Goal: Information Seeking & Learning: Learn about a topic

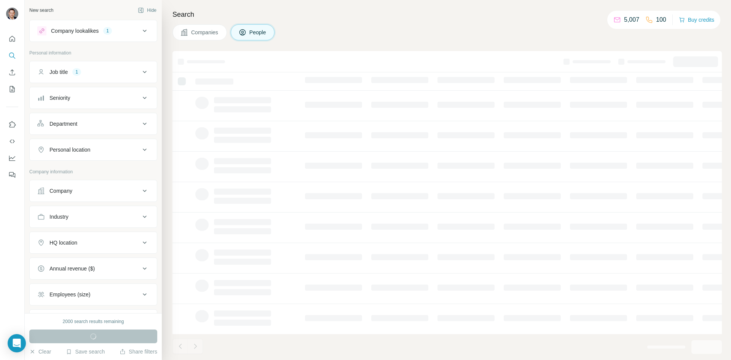
click at [144, 27] on button "Company lookalikes 1" at bounding box center [93, 31] width 127 height 18
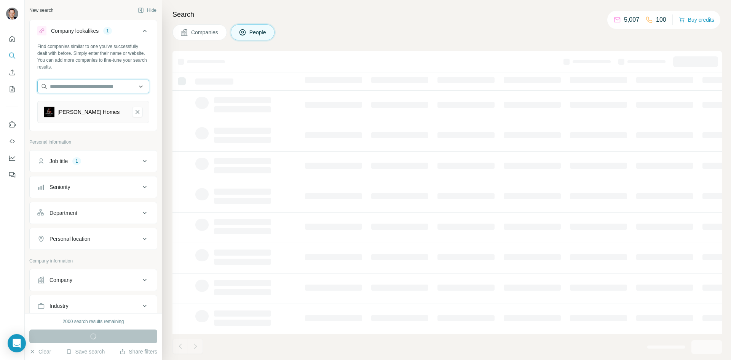
click at [118, 85] on input "text" at bounding box center [93, 87] width 112 height 14
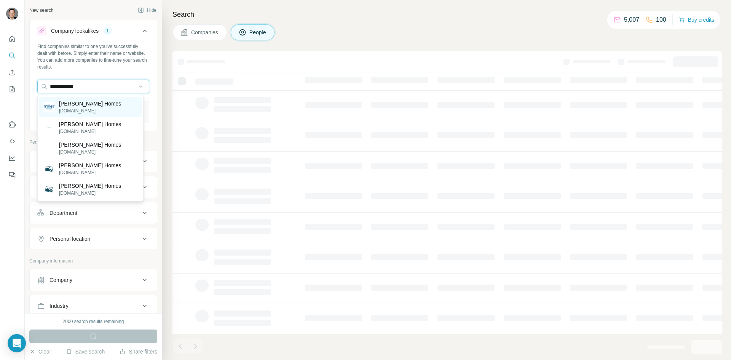
type input "**********"
click at [98, 109] on div "[PERSON_NAME] Homes [DOMAIN_NAME]" at bounding box center [90, 107] width 102 height 21
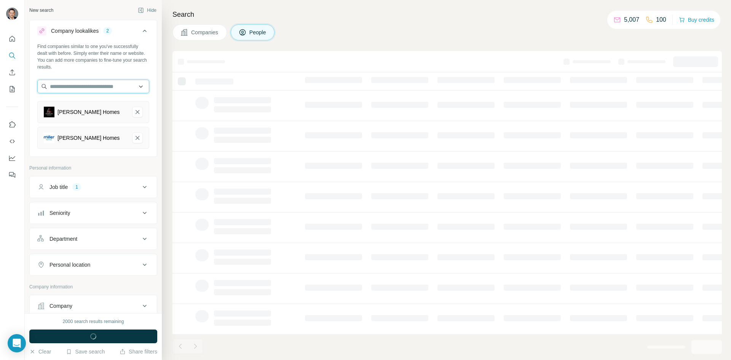
click at [106, 82] on input "text" at bounding box center [93, 87] width 112 height 14
click at [96, 86] on input "text" at bounding box center [93, 87] width 112 height 14
click at [100, 85] on input "text" at bounding box center [93, 87] width 112 height 14
type input "*"
type input "**********"
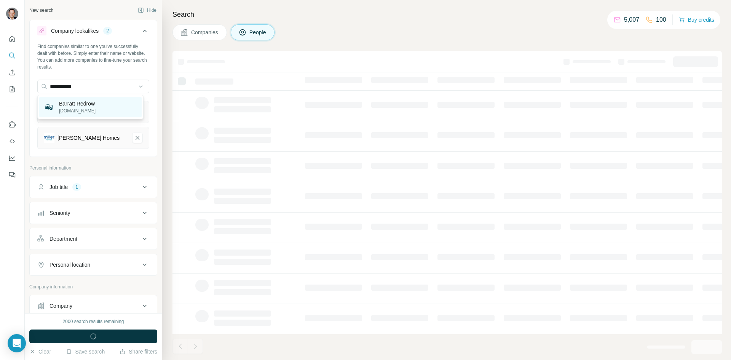
click at [78, 108] on p "barrattredrow.co.uk" at bounding box center [77, 110] width 37 height 7
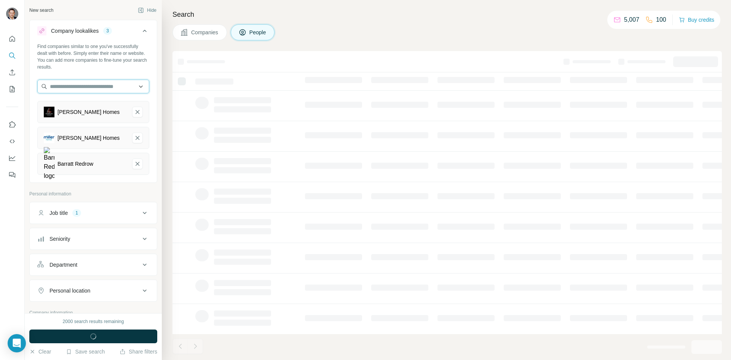
click at [111, 90] on input "text" at bounding box center [93, 87] width 112 height 14
click at [111, 88] on input "text" at bounding box center [93, 87] width 112 height 14
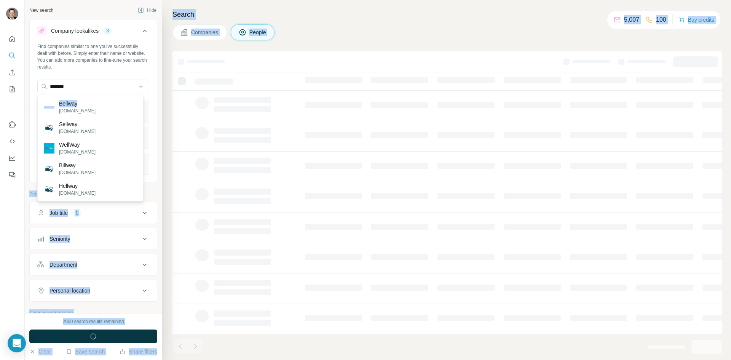
drag, startPoint x: 97, startPoint y: 107, endPoint x: 99, endPoint y: 72, distance: 35.1
click at [99, 72] on body "New search Hide Company lookalikes 3 Find companies similar to one you've succe…" at bounding box center [365, 180] width 731 height 360
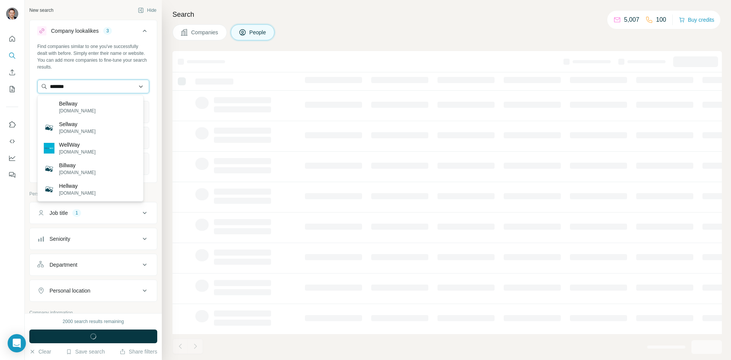
click at [97, 84] on input "*******" at bounding box center [93, 87] width 112 height 14
click at [97, 85] on input "**********" at bounding box center [93, 87] width 112 height 14
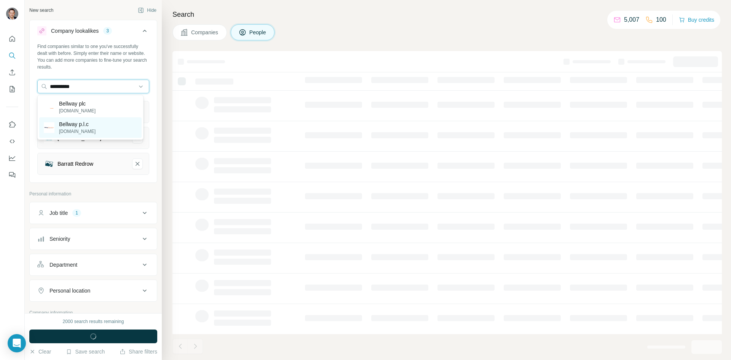
type input "**********"
click at [108, 122] on div "Bellway p.l.c bellwayplc.co.uk" at bounding box center [90, 127] width 102 height 21
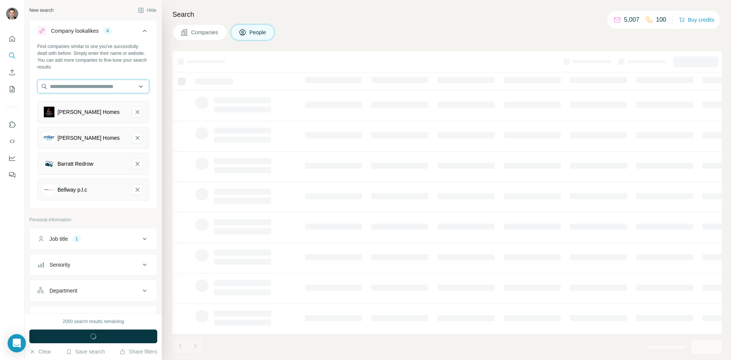
click at [109, 86] on input "text" at bounding box center [93, 87] width 112 height 14
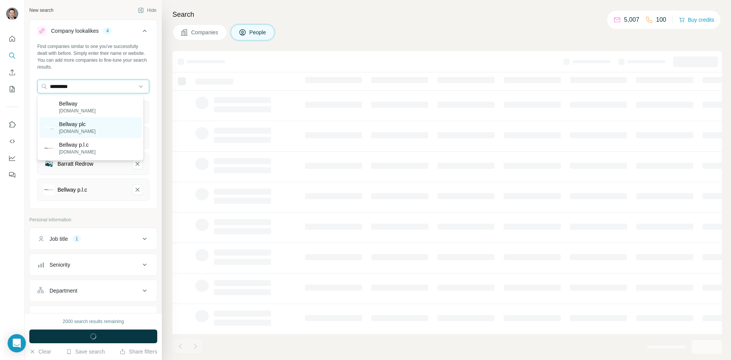
type input "*********"
click at [83, 121] on p "Bellway plc" at bounding box center [77, 124] width 37 height 8
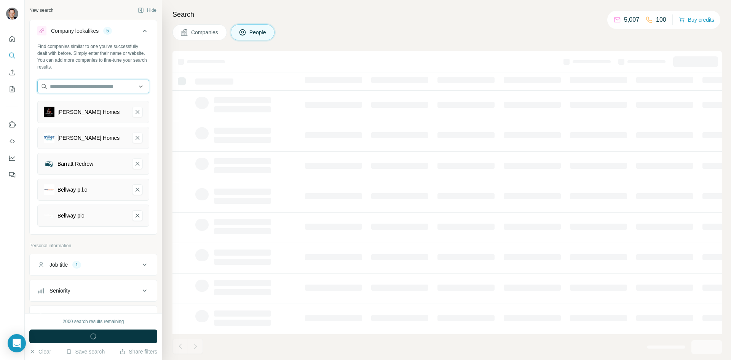
click at [122, 91] on input "text" at bounding box center [93, 87] width 112 height 14
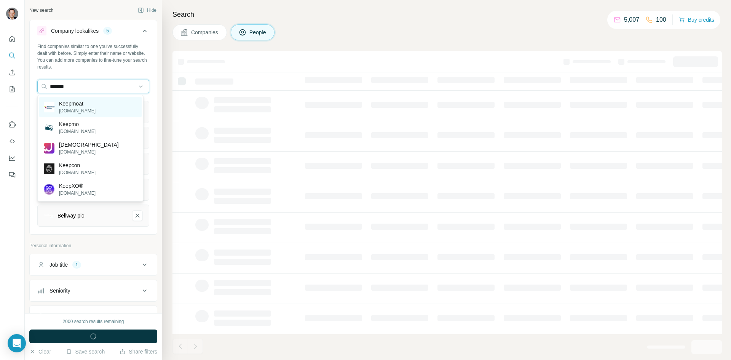
type input "*******"
click at [99, 101] on div "Keepmoat keepmoat.com" at bounding box center [90, 107] width 102 height 21
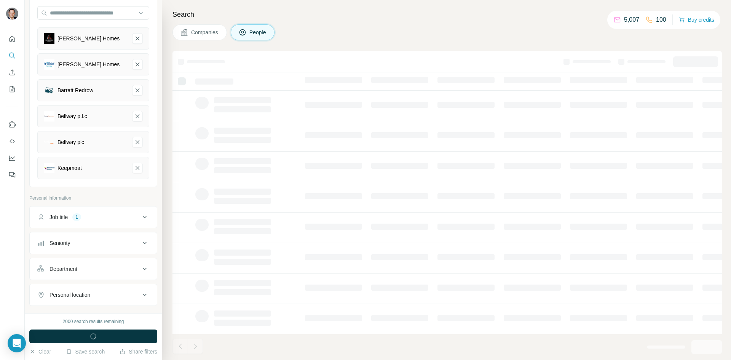
scroll to position [114, 0]
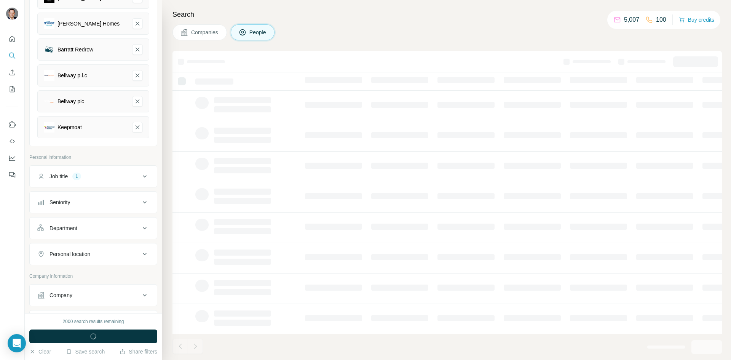
click at [140, 178] on icon at bounding box center [144, 176] width 9 height 9
click at [92, 192] on input "text" at bounding box center [85, 196] width 97 height 14
type input "**********"
click at [137, 201] on button "button" at bounding box center [143, 196] width 12 height 14
click at [102, 201] on input "text" at bounding box center [85, 196] width 97 height 14
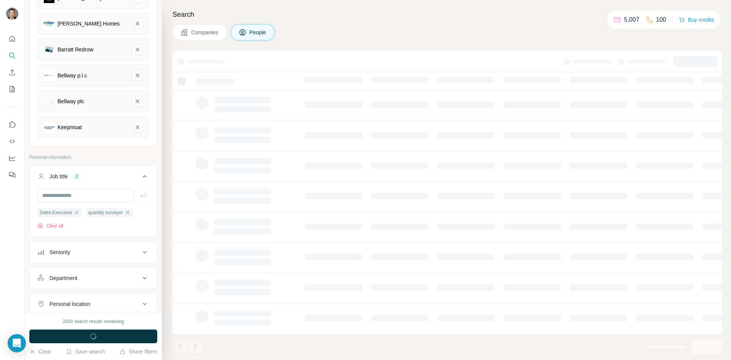
click at [131, 213] on icon "button" at bounding box center [128, 212] width 6 height 6
drag, startPoint x: 88, startPoint y: 198, endPoint x: 105, endPoint y: 177, distance: 26.6
click at [88, 198] on input "text" at bounding box center [85, 196] width 97 height 14
type input "**********"
click at [139, 195] on icon "button" at bounding box center [143, 196] width 8 height 8
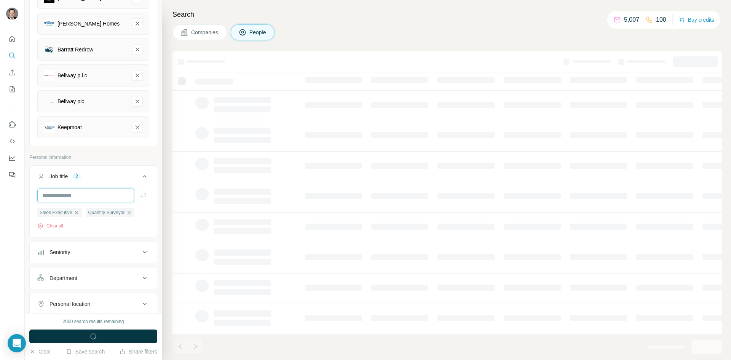
click at [116, 192] on input "text" at bounding box center [85, 196] width 97 height 14
type input "*****"
click at [139, 194] on icon "button" at bounding box center [143, 196] width 8 height 8
click at [93, 194] on input "text" at bounding box center [85, 196] width 97 height 14
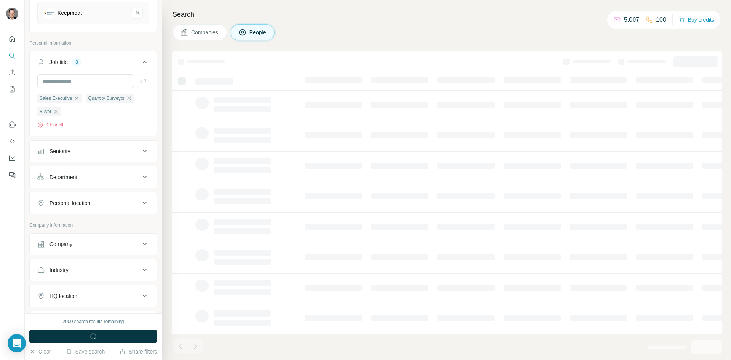
click at [129, 179] on div "Department" at bounding box center [88, 177] width 103 height 8
click at [132, 178] on div "Department" at bounding box center [88, 177] width 103 height 8
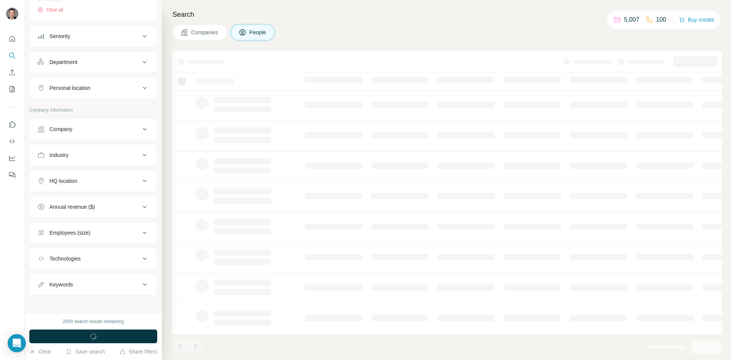
scroll to position [348, 0]
click at [133, 174] on div "HQ location" at bounding box center [88, 177] width 103 height 8
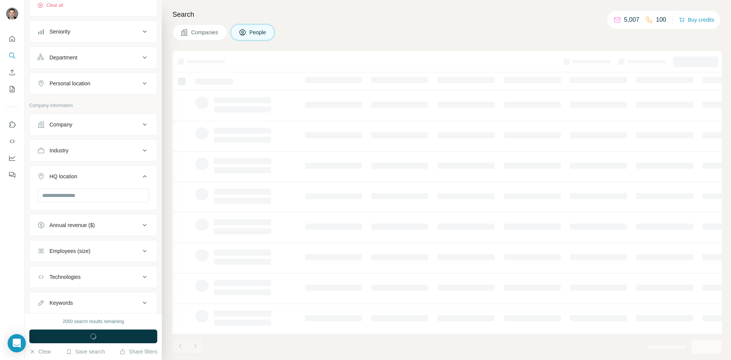
click at [136, 171] on button "HQ location" at bounding box center [93, 177] width 127 height 21
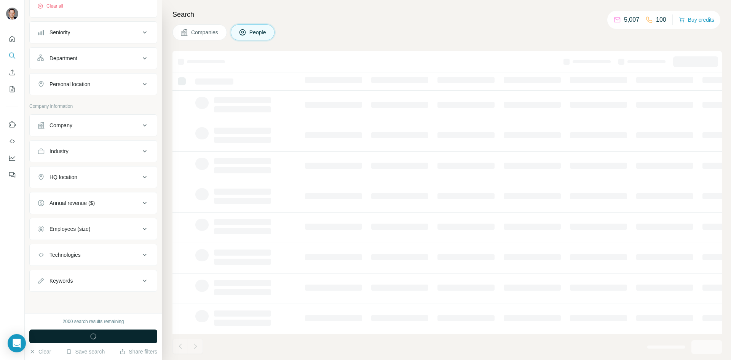
click at [117, 335] on button "Run search" at bounding box center [93, 336] width 128 height 14
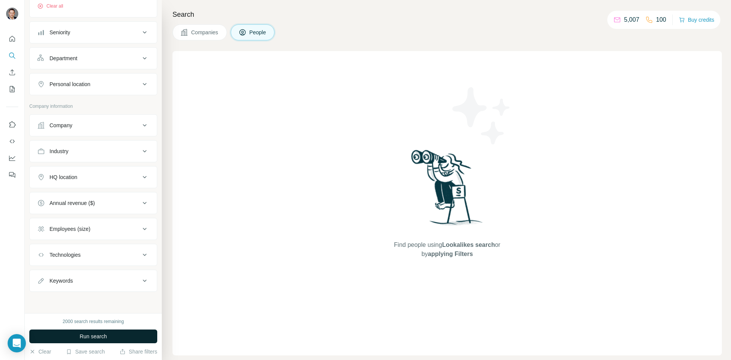
click at [90, 334] on span "Run search" at bounding box center [93, 337] width 27 height 8
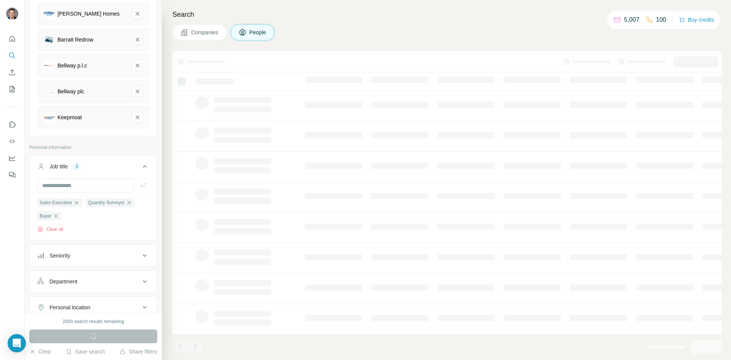
scroll to position [152, 0]
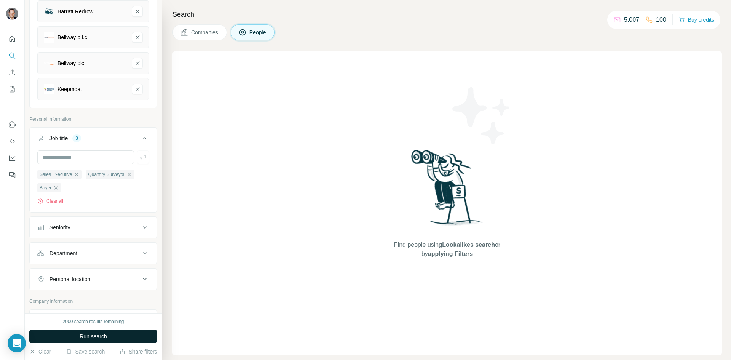
click at [100, 337] on span "Run search" at bounding box center [93, 337] width 27 height 8
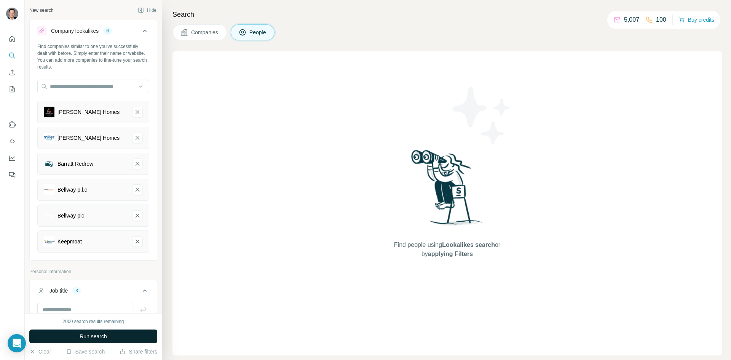
click at [143, 30] on icon at bounding box center [145, 31] width 4 height 2
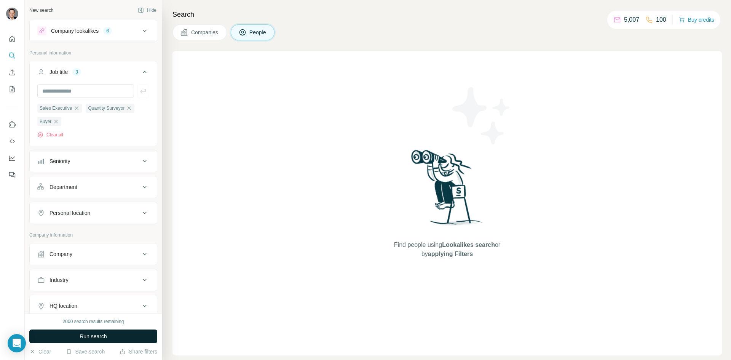
click at [140, 30] on icon at bounding box center [144, 30] width 9 height 9
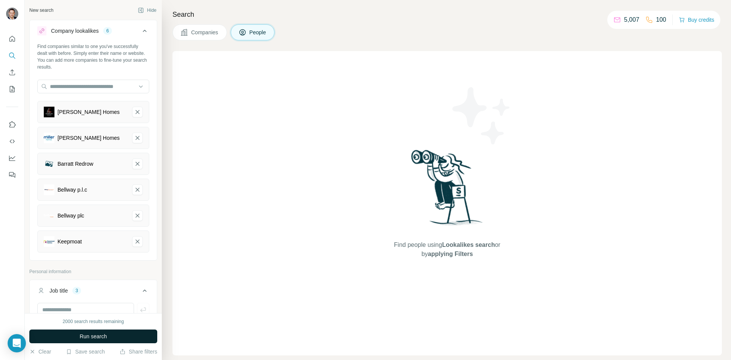
click at [143, 30] on icon at bounding box center [145, 31] width 4 height 2
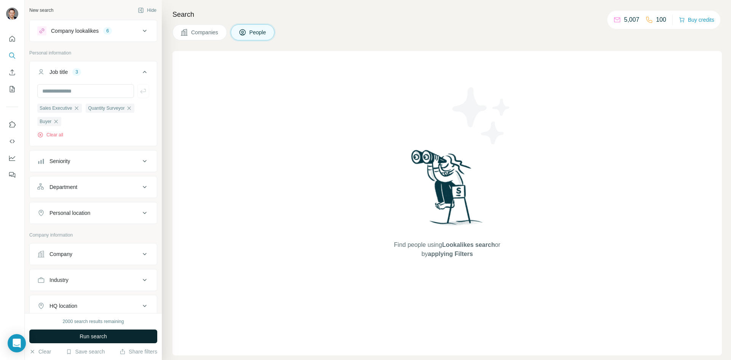
click at [143, 71] on icon at bounding box center [145, 72] width 4 height 2
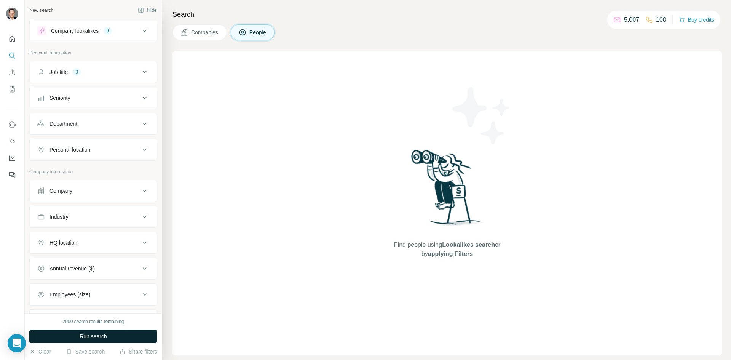
click at [143, 30] on icon at bounding box center [145, 31] width 4 height 2
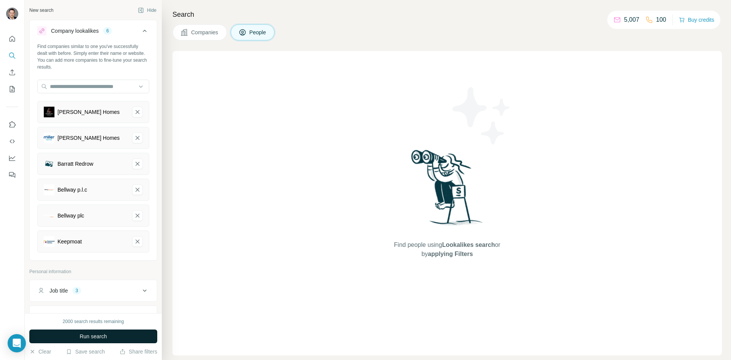
click at [95, 336] on span "Run search" at bounding box center [93, 337] width 27 height 8
click at [201, 34] on span "Companies" at bounding box center [205, 33] width 28 height 8
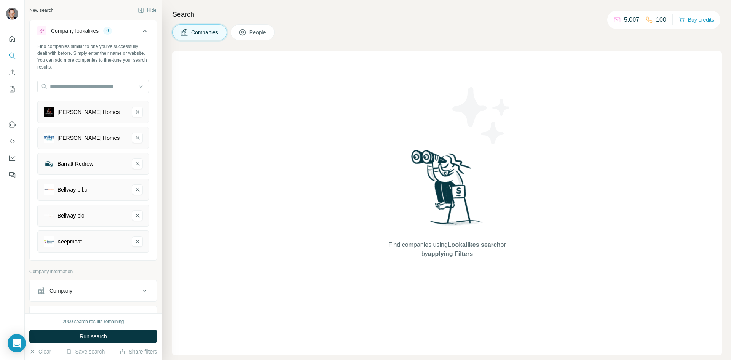
click at [252, 30] on span "People" at bounding box center [258, 33] width 18 height 8
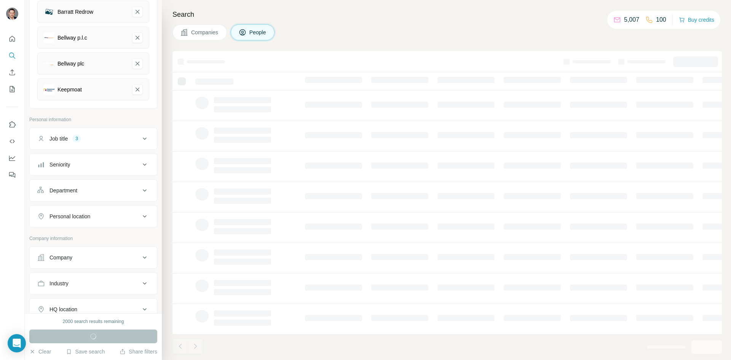
scroll to position [152, 0]
click at [133, 134] on button "Job title 3" at bounding box center [93, 138] width 127 height 18
click at [80, 175] on icon "button" at bounding box center [77, 174] width 6 height 6
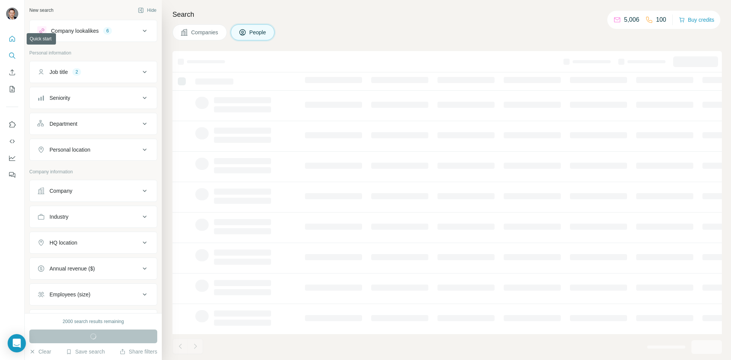
click at [11, 38] on icon "Quick start" at bounding box center [12, 39] width 8 height 8
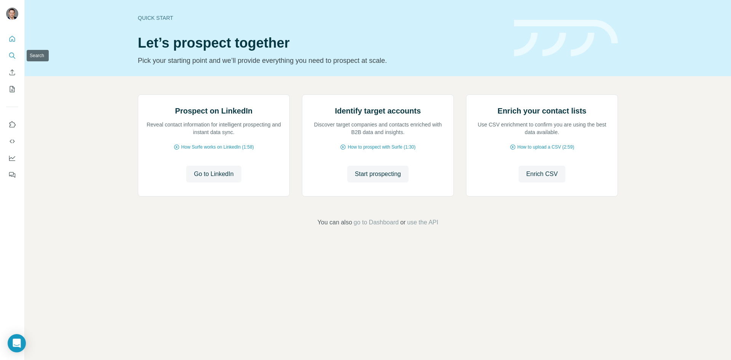
click at [12, 51] on button "Search" at bounding box center [12, 56] width 12 height 14
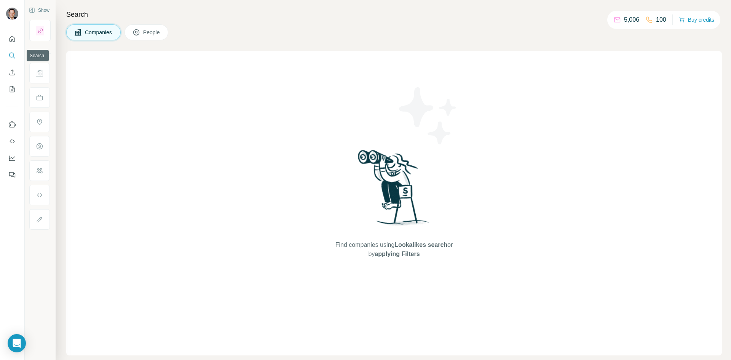
click at [13, 52] on icon "Search" at bounding box center [12, 56] width 8 height 8
click at [102, 112] on div "Find companies using Lookalikes search or by applying Filters" at bounding box center [394, 203] width 656 height 304
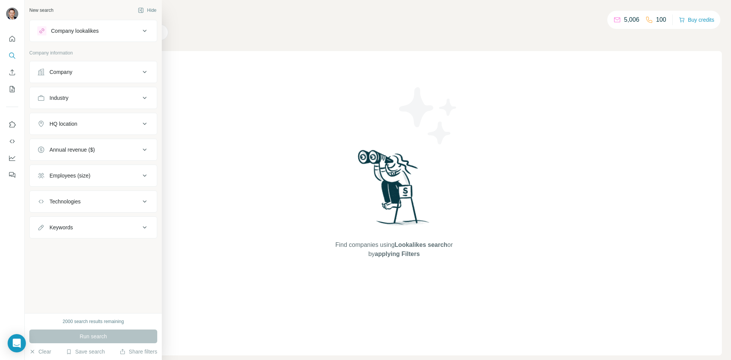
click at [99, 38] on button "Company lookalikes" at bounding box center [93, 31] width 127 height 18
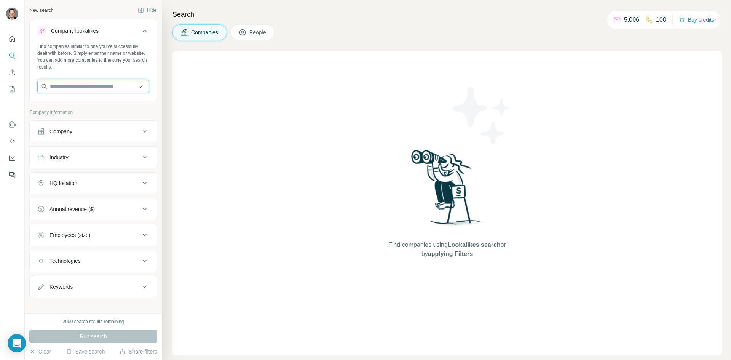
click at [86, 90] on input "text" at bounding box center [93, 87] width 112 height 14
click at [130, 85] on input "text" at bounding box center [93, 87] width 112 height 14
click at [136, 83] on input "text" at bounding box center [93, 87] width 112 height 14
click at [103, 84] on input "text" at bounding box center [93, 87] width 112 height 14
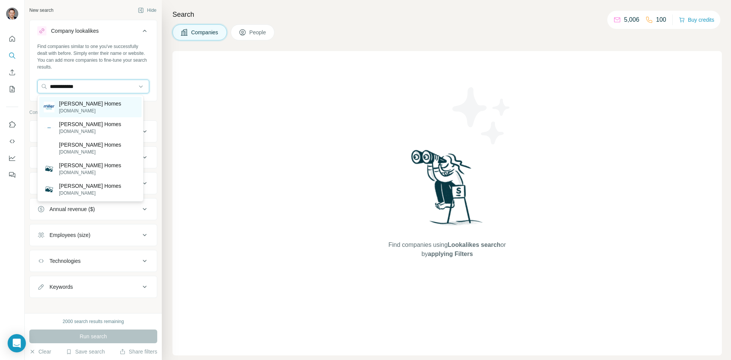
type input "**********"
click at [67, 113] on p "[DOMAIN_NAME]" at bounding box center [90, 110] width 62 height 7
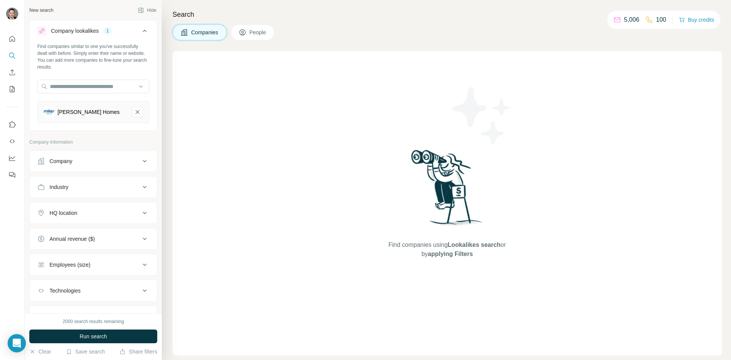
scroll to position [36, 0]
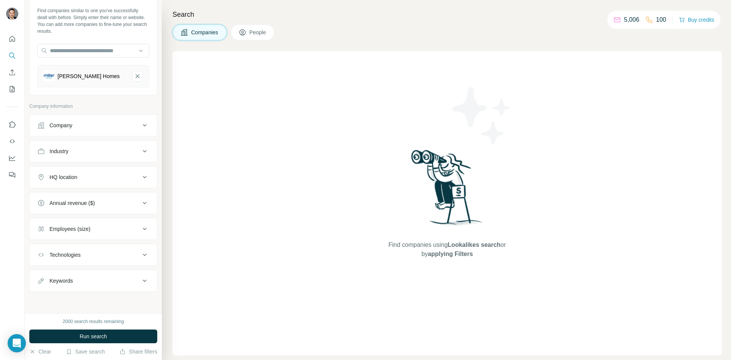
click at [108, 119] on button "Company" at bounding box center [93, 125] width 127 height 18
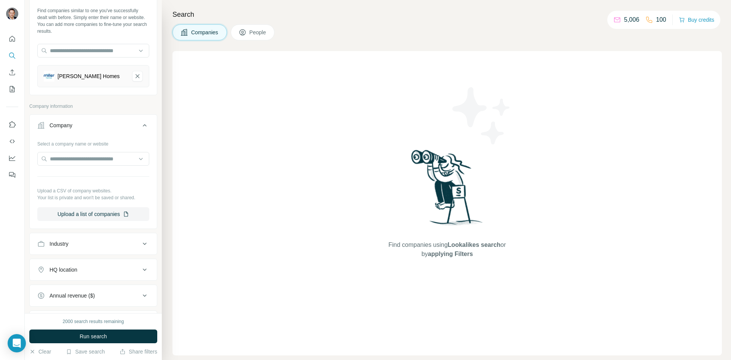
click at [108, 119] on button "Company" at bounding box center [93, 126] width 127 height 21
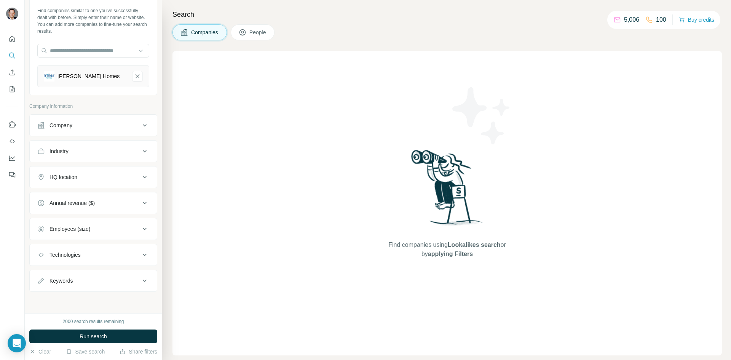
click at [104, 150] on div "Industry" at bounding box center [88, 151] width 103 height 8
click at [88, 171] on input at bounding box center [89, 170] width 94 height 8
click at [99, 170] on input at bounding box center [89, 170] width 94 height 8
click at [119, 171] on input at bounding box center [89, 170] width 94 height 8
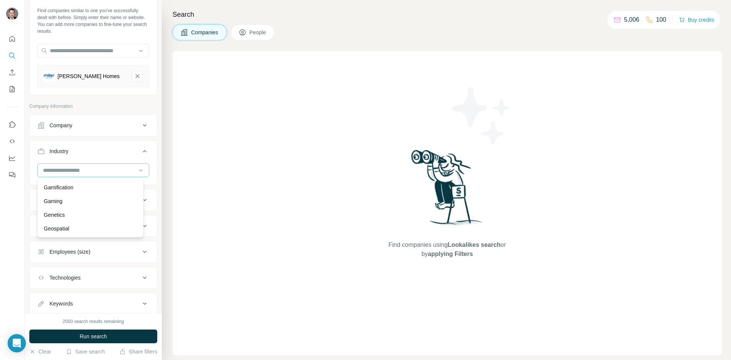
click at [62, 164] on div at bounding box center [89, 170] width 94 height 13
click at [64, 170] on input at bounding box center [89, 170] width 94 height 8
click at [65, 170] on input at bounding box center [89, 170] width 94 height 8
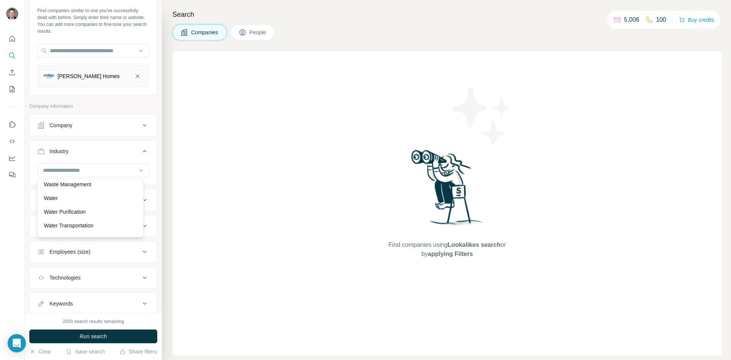
click at [148, 149] on button "Industry" at bounding box center [93, 152] width 127 height 21
click at [137, 182] on button "HQ location" at bounding box center [93, 177] width 127 height 18
click at [143, 177] on icon at bounding box center [145, 177] width 4 height 2
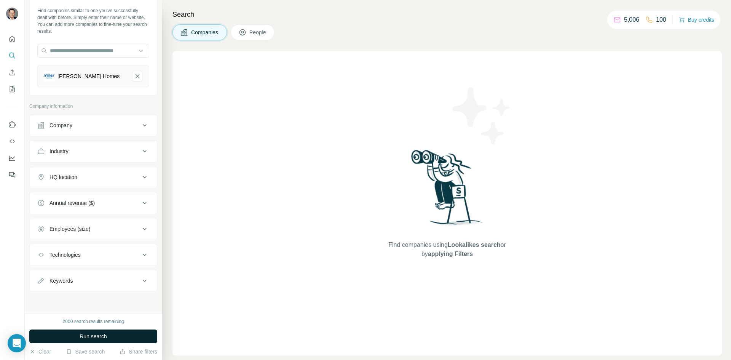
click at [102, 333] on span "Run search" at bounding box center [93, 337] width 27 height 8
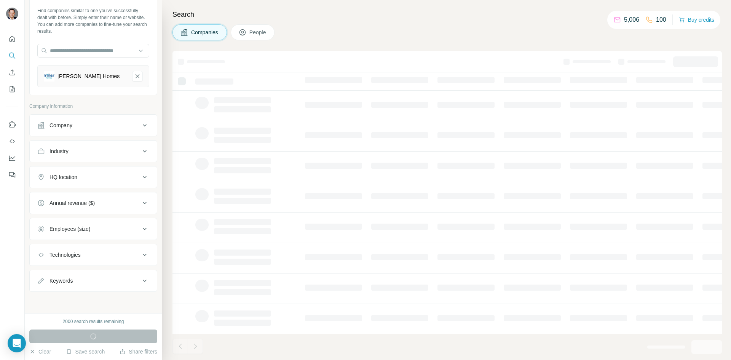
click at [275, 29] on div "Companies People" at bounding box center [224, 32] width 102 height 16
click at [262, 31] on span "People" at bounding box center [258, 33] width 18 height 8
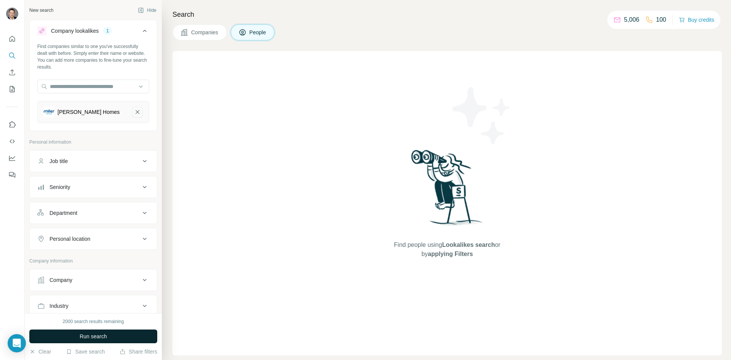
click at [134, 112] on icon "Miller Homes-remove-button" at bounding box center [137, 112] width 7 height 8
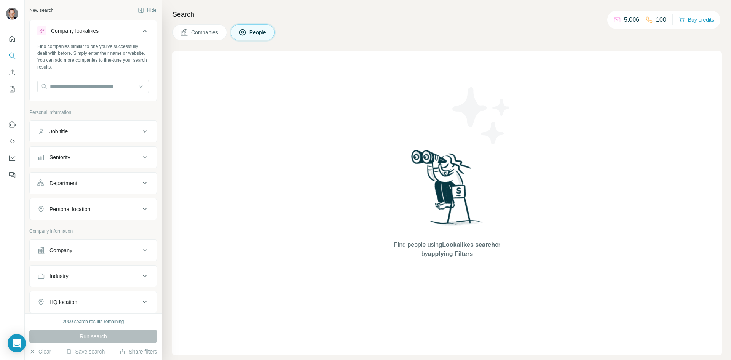
click at [101, 254] on div "Company" at bounding box center [88, 250] width 103 height 8
click at [92, 281] on input "text" at bounding box center [93, 284] width 112 height 14
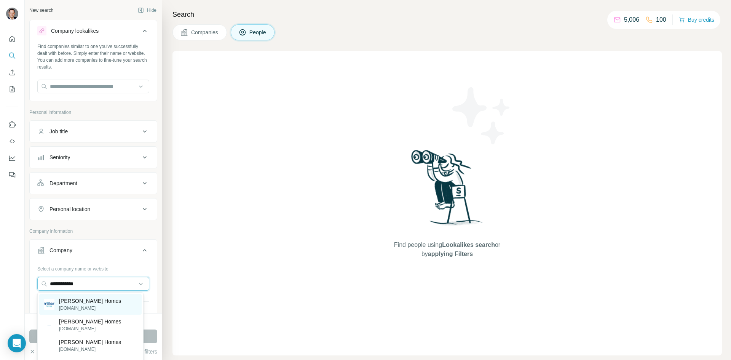
type input "**********"
click at [110, 308] on div "[PERSON_NAME] Homes [DOMAIN_NAME]" at bounding box center [90, 304] width 102 height 21
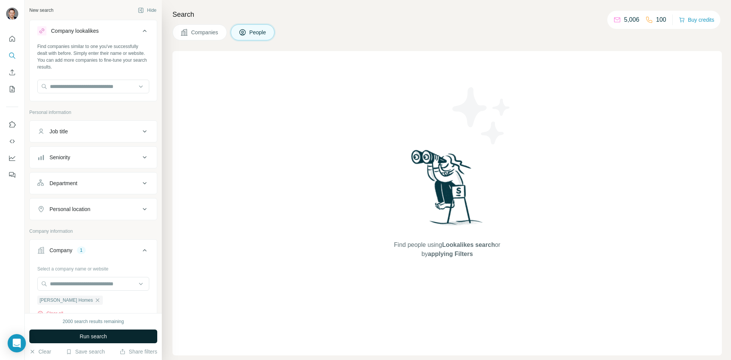
click at [111, 333] on button "Run search" at bounding box center [93, 336] width 128 height 14
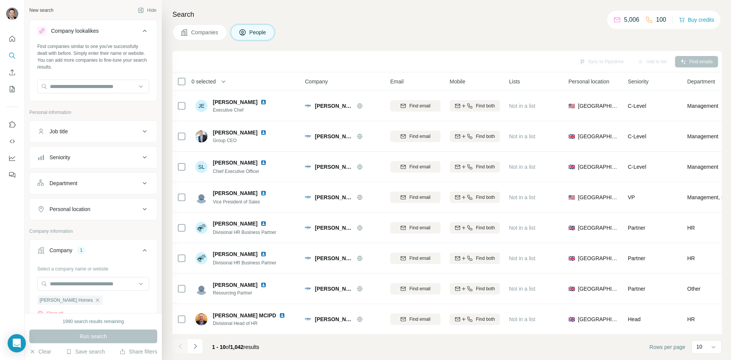
click at [142, 252] on icon at bounding box center [144, 250] width 9 height 9
click at [132, 129] on div "Job title" at bounding box center [88, 132] width 103 height 8
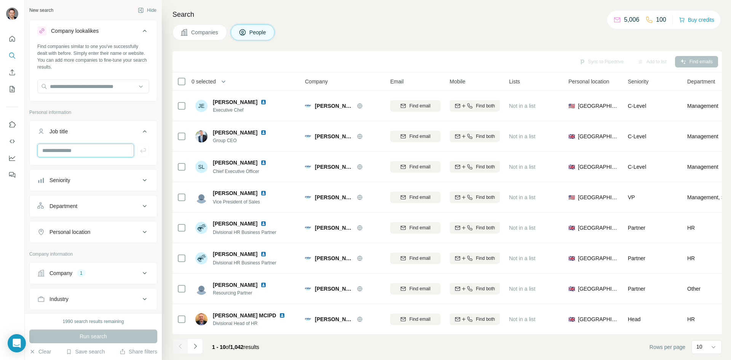
click at [82, 148] on input "text" at bounding box center [85, 151] width 97 height 14
type input "*****"
click at [104, 149] on input "*****" at bounding box center [85, 151] width 97 height 14
click at [139, 152] on icon "button" at bounding box center [143, 151] width 8 height 8
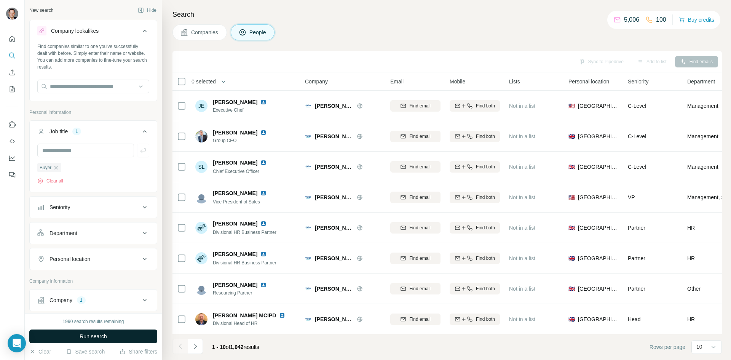
click at [100, 333] on span "Run search" at bounding box center [93, 337] width 27 height 8
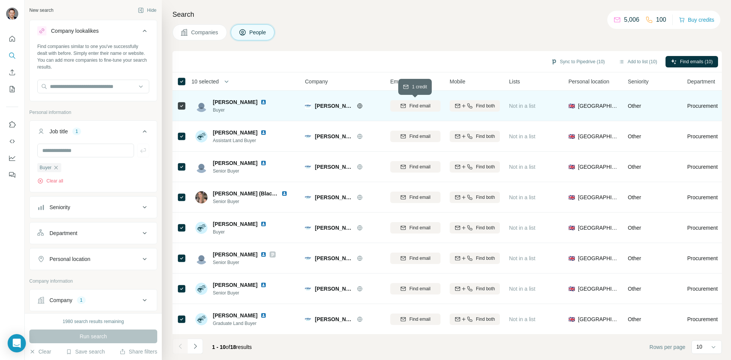
click at [420, 105] on span "Find email" at bounding box center [419, 105] width 21 height 7
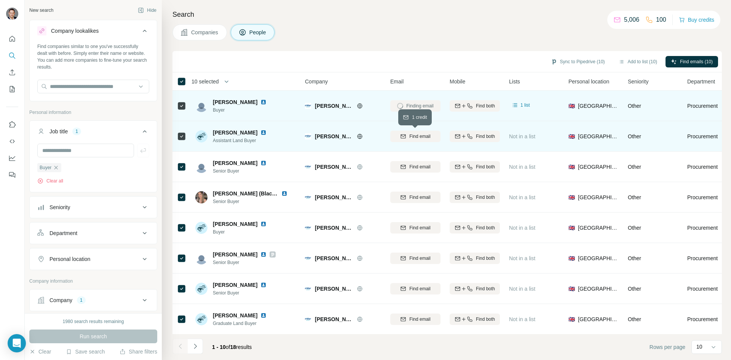
click at [422, 132] on button "Find email" at bounding box center [415, 136] width 50 height 11
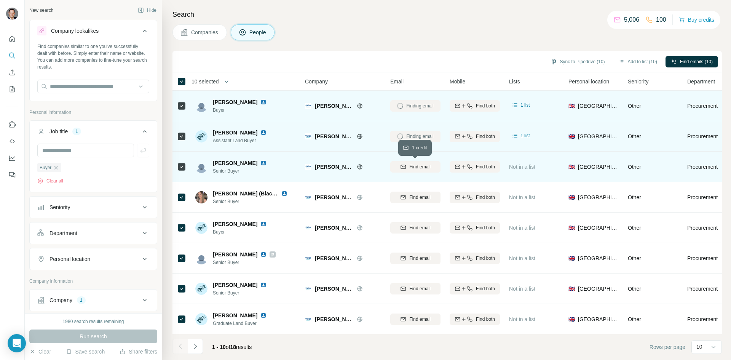
click at [421, 168] on span "Find email" at bounding box center [419, 166] width 21 height 7
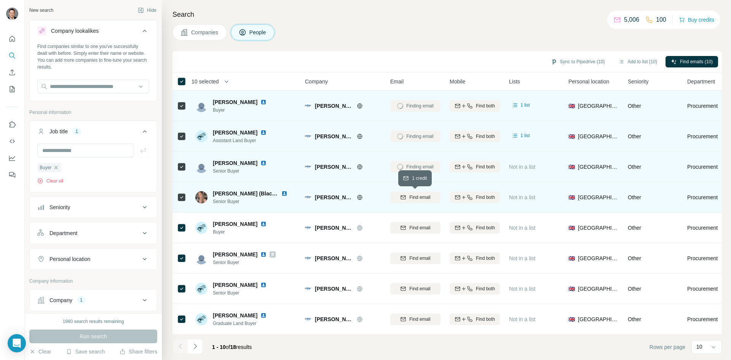
click at [421, 198] on span "Find email" at bounding box center [419, 197] width 21 height 7
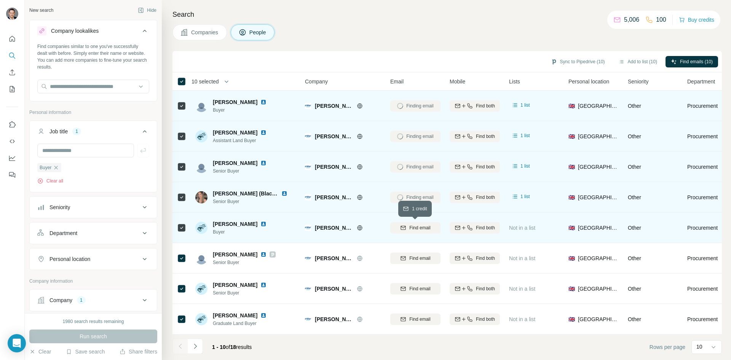
click at [419, 227] on span "Find email" at bounding box center [419, 227] width 21 height 7
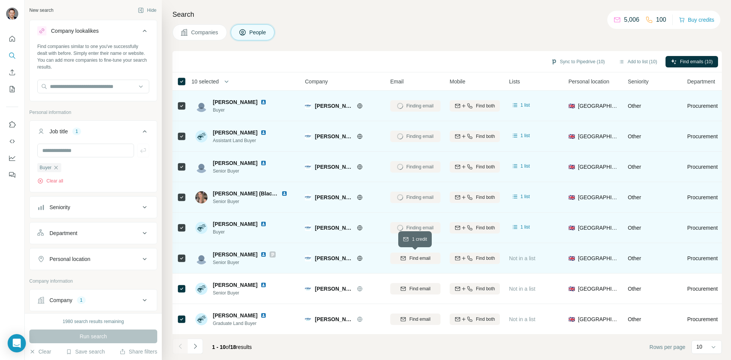
click at [421, 255] on span "Find email" at bounding box center [419, 258] width 21 height 7
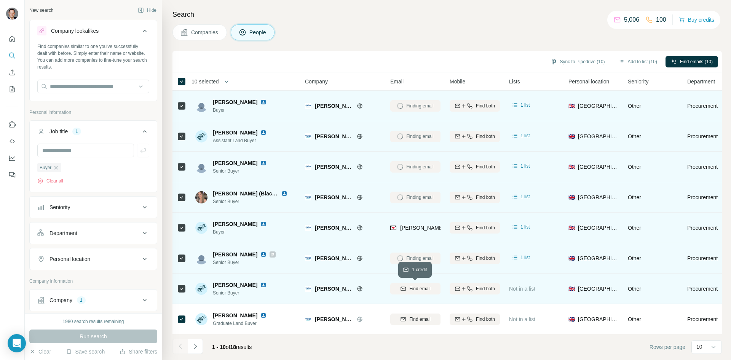
click at [427, 285] on span "Find email" at bounding box center [419, 288] width 21 height 7
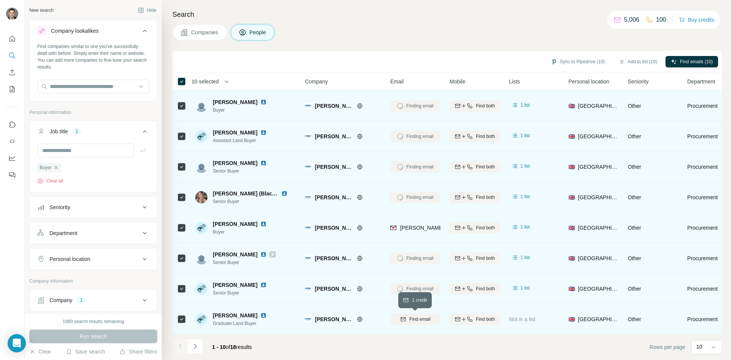
click at [430, 320] on span "Find email" at bounding box center [419, 319] width 21 height 7
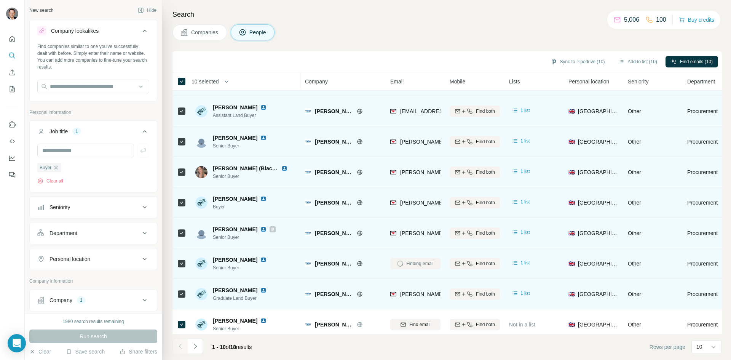
scroll to position [65, 0]
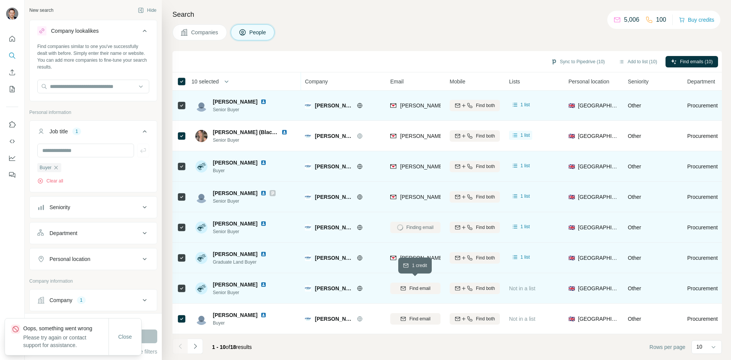
click at [420, 285] on span "Find email" at bounding box center [419, 288] width 21 height 7
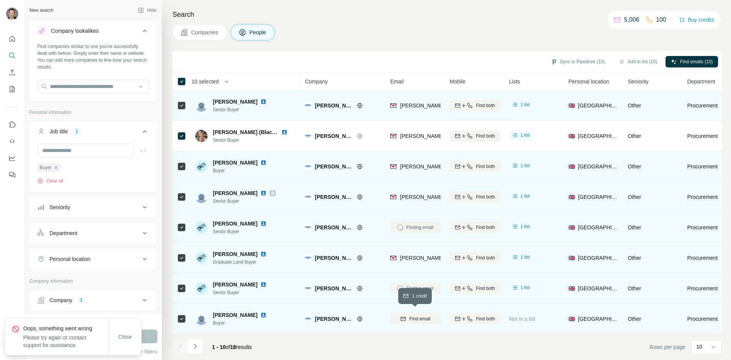
click at [417, 315] on span "Find email" at bounding box center [419, 318] width 21 height 7
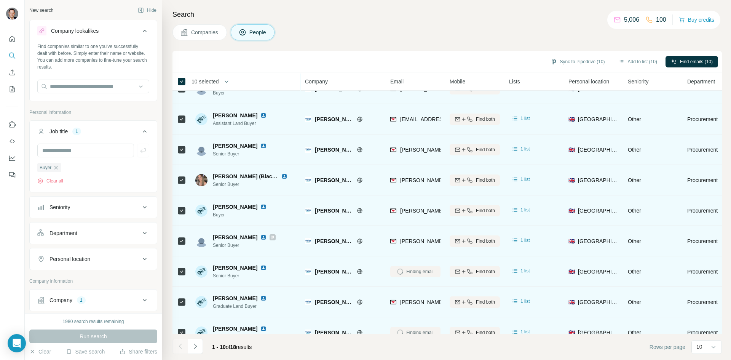
scroll to position [0, 0]
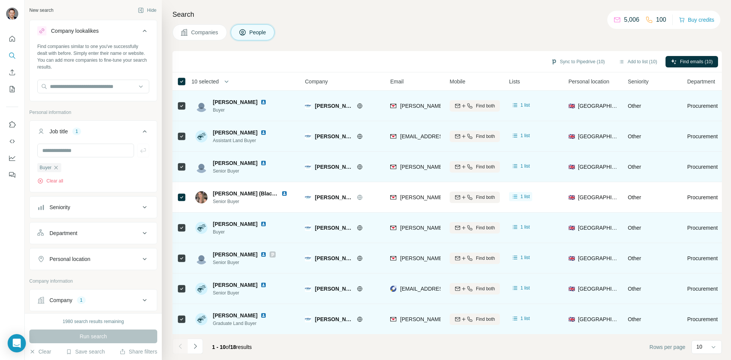
click at [261, 101] on img at bounding box center [264, 102] width 6 height 6
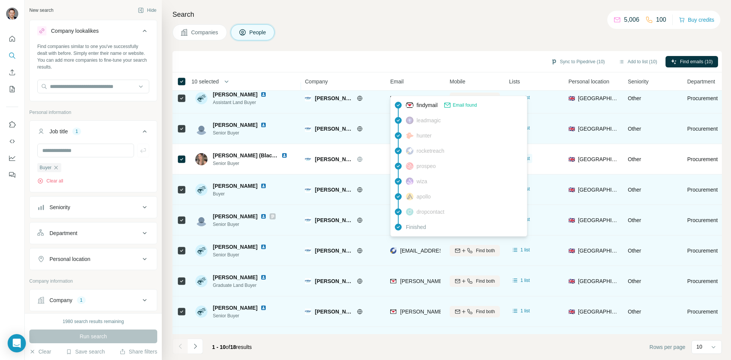
scroll to position [65, 0]
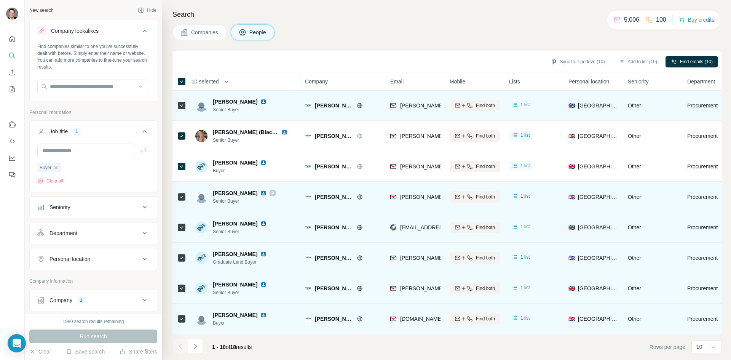
click at [633, 20] on p "5,006" at bounding box center [631, 19] width 15 height 9
click at [614, 20] on icon at bounding box center [618, 20] width 8 height 8
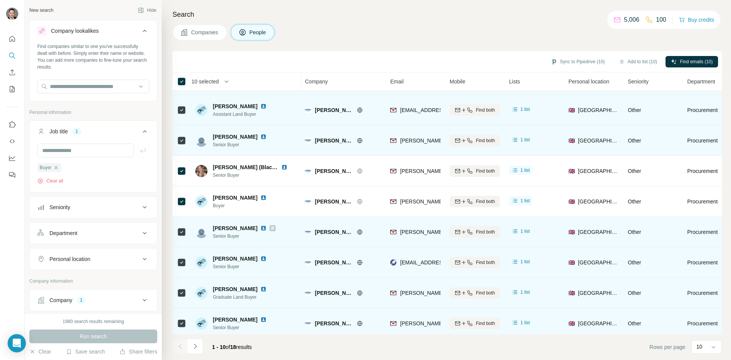
scroll to position [0, 0]
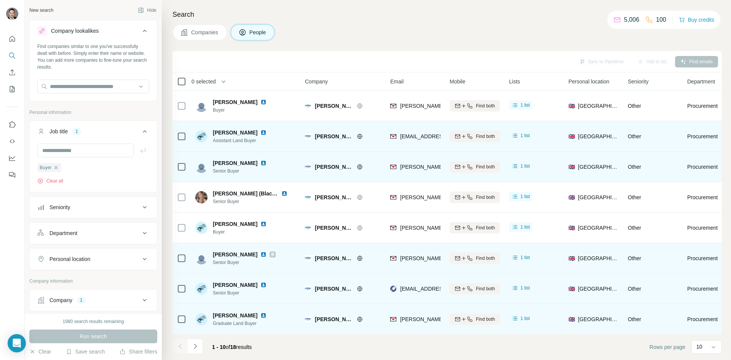
click at [186, 83] on icon at bounding box center [181, 81] width 9 height 9
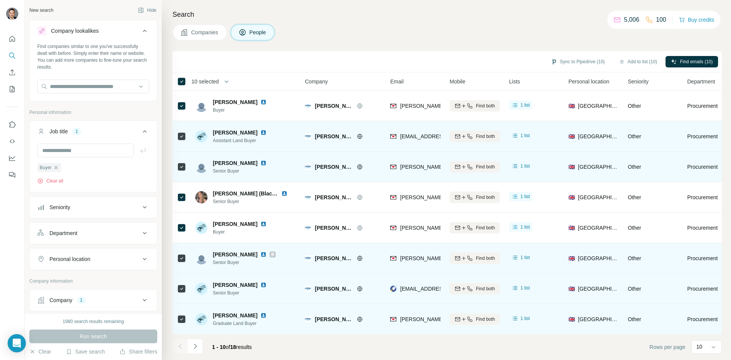
click at [311, 40] on div "Companies People" at bounding box center [448, 32] width 550 height 16
drag, startPoint x: 255, startPoint y: 132, endPoint x: 249, endPoint y: 132, distance: 5.7
click at [254, 132] on span "[PERSON_NAME]" at bounding box center [235, 133] width 45 height 8
click at [201, 138] on img at bounding box center [201, 136] width 12 height 12
click at [523, 134] on span "1 list" at bounding box center [526, 135] width 10 height 7
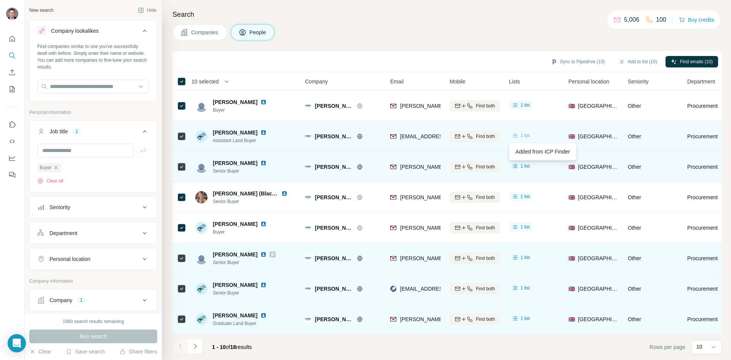
click at [527, 133] on span "1 list" at bounding box center [526, 135] width 10 height 7
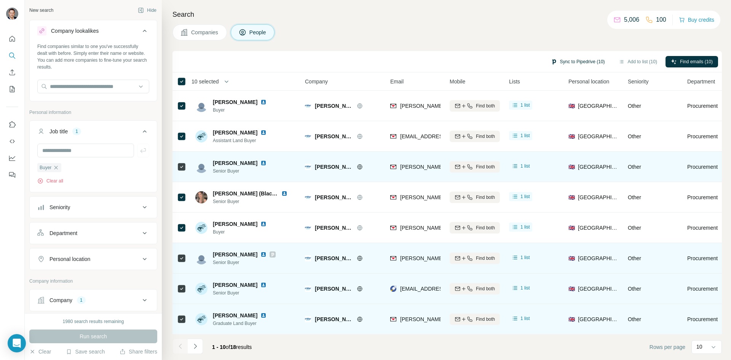
click at [572, 63] on button "Sync to Pipedrive (10)" at bounding box center [578, 61] width 65 height 11
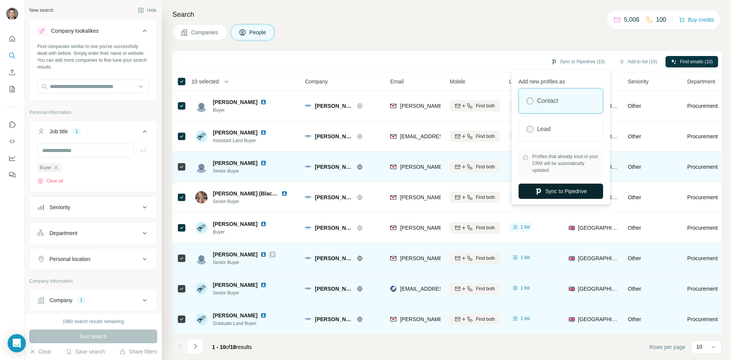
click at [587, 190] on button "Sync to Pipedrive" at bounding box center [561, 191] width 85 height 15
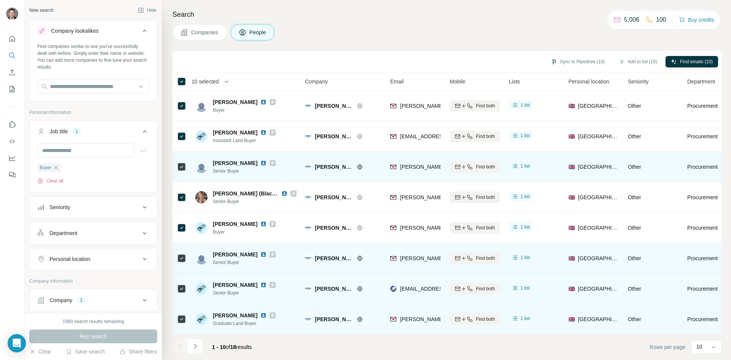
scroll to position [65, 0]
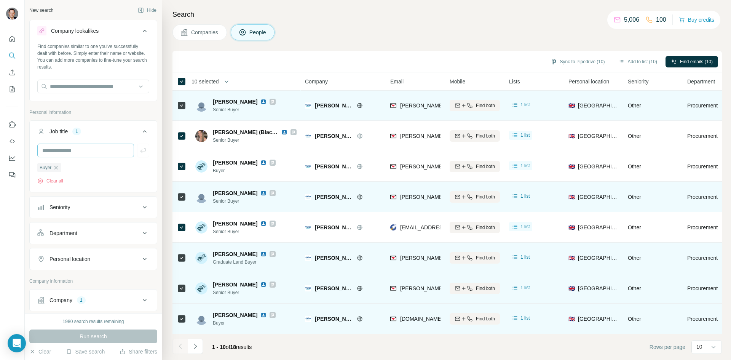
drag, startPoint x: 59, startPoint y: 165, endPoint x: 64, endPoint y: 157, distance: 9.2
click at [59, 165] on div "Buyer" at bounding box center [49, 167] width 24 height 9
click at [64, 154] on input "text" at bounding box center [85, 151] width 97 height 14
type input "**********"
click at [139, 149] on icon "button" at bounding box center [143, 151] width 8 height 8
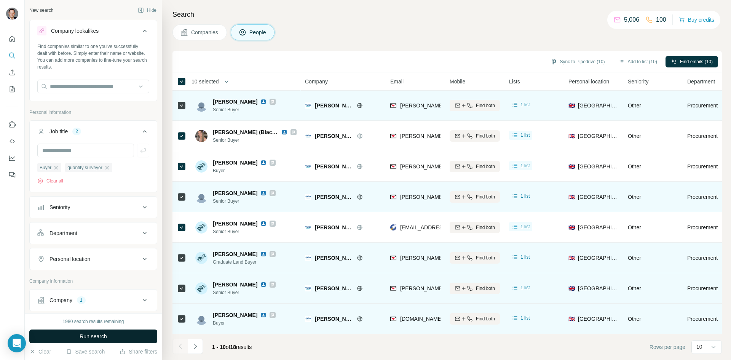
click at [128, 333] on button "Run search" at bounding box center [93, 336] width 128 height 14
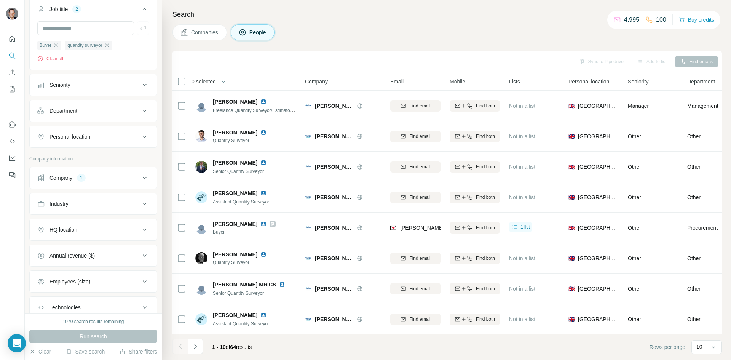
scroll to position [175, 0]
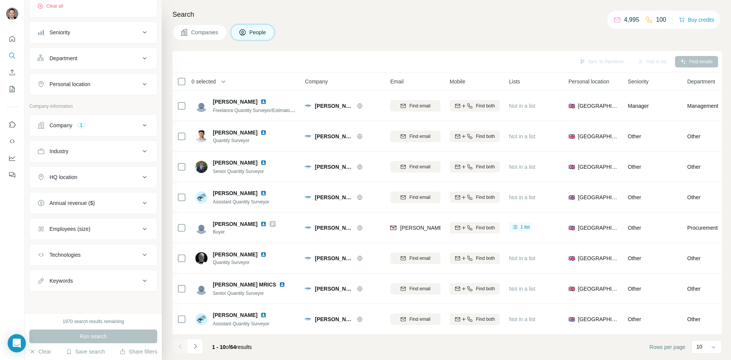
click at [103, 174] on div "HQ location" at bounding box center [88, 177] width 103 height 8
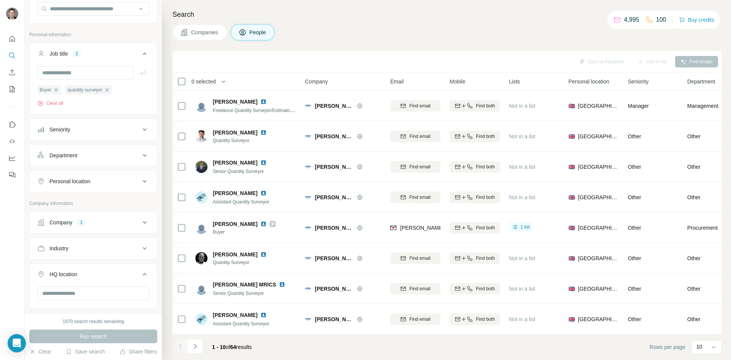
scroll to position [0, 0]
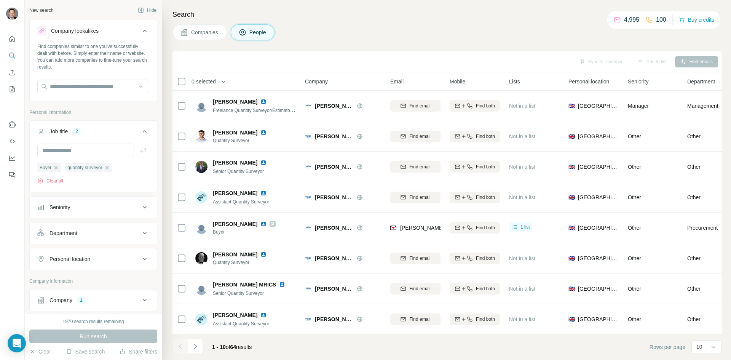
click at [106, 260] on div "Personal location" at bounding box center [88, 259] width 103 height 8
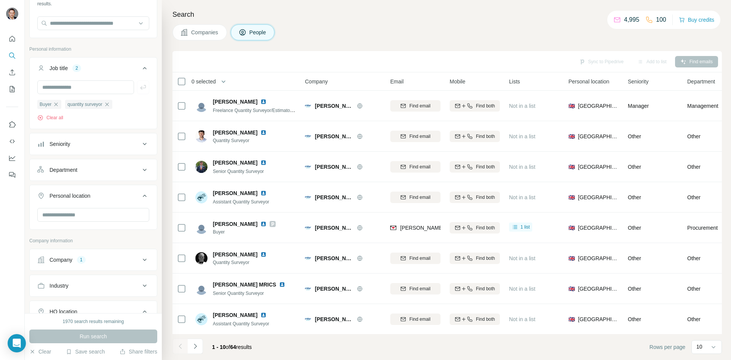
scroll to position [114, 0]
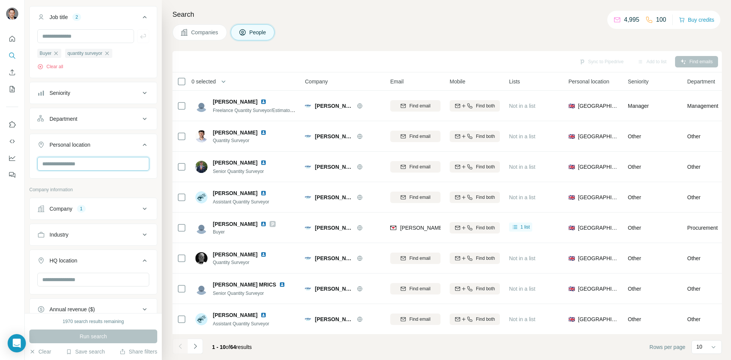
click at [102, 163] on input "text" at bounding box center [93, 164] width 112 height 14
type input "*"
type input "*****"
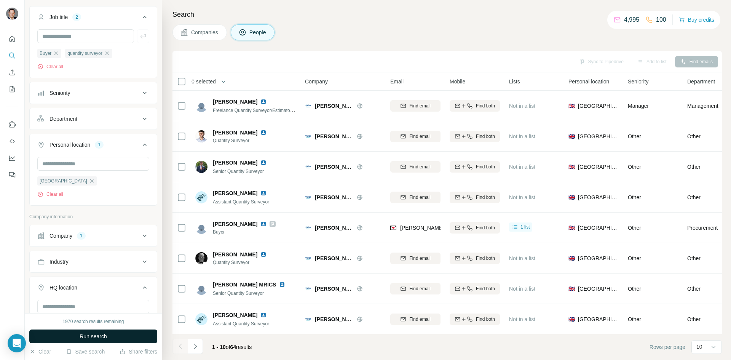
click at [80, 336] on span "Run search" at bounding box center [93, 337] width 27 height 8
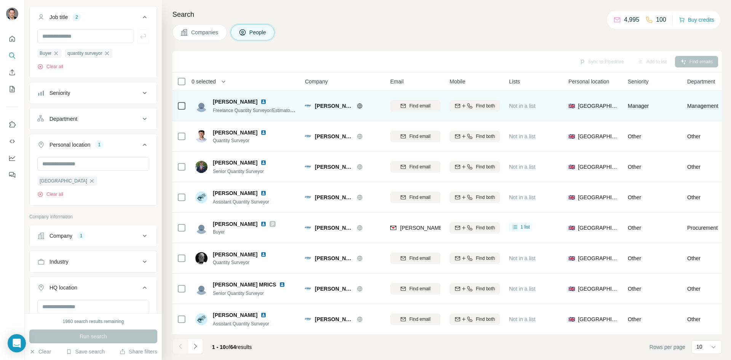
click at [267, 100] on img at bounding box center [264, 102] width 6 height 6
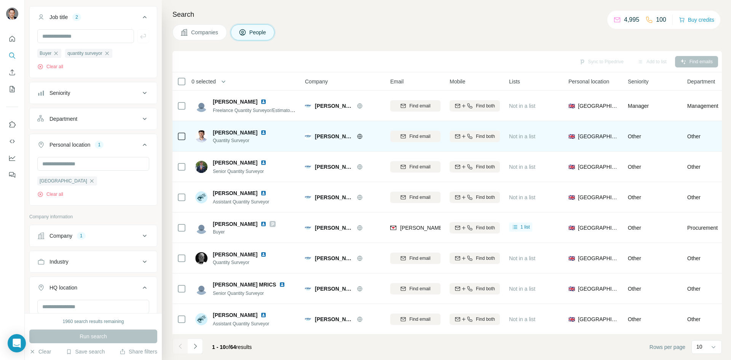
click at [261, 132] on img at bounding box center [264, 133] width 6 height 6
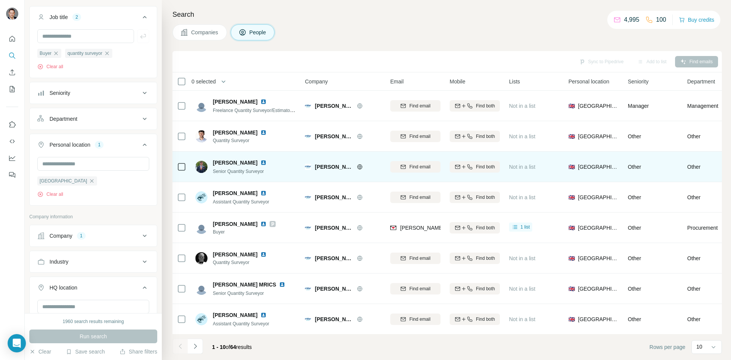
click at [261, 161] on img at bounding box center [264, 163] width 6 height 6
